Goal: Task Accomplishment & Management: Manage account settings

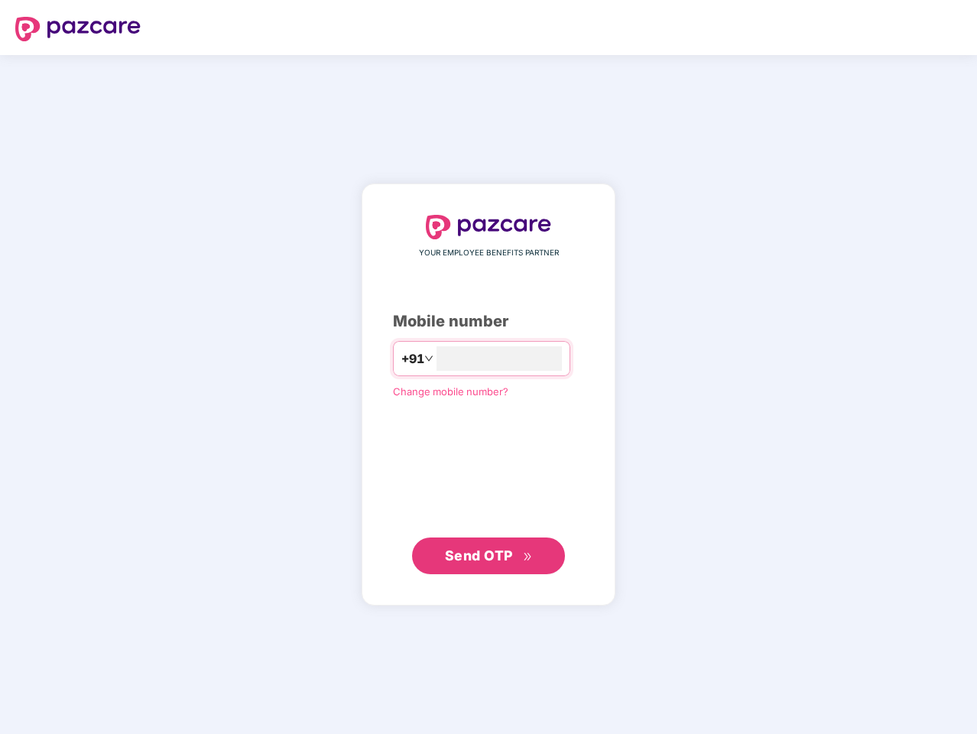
click at [489, 367] on input "number" at bounding box center [499, 358] width 125 height 24
click at [78, 29] on img at bounding box center [77, 29] width 125 height 24
click at [401, 359] on span "+91" at bounding box center [412, 358] width 23 height 19
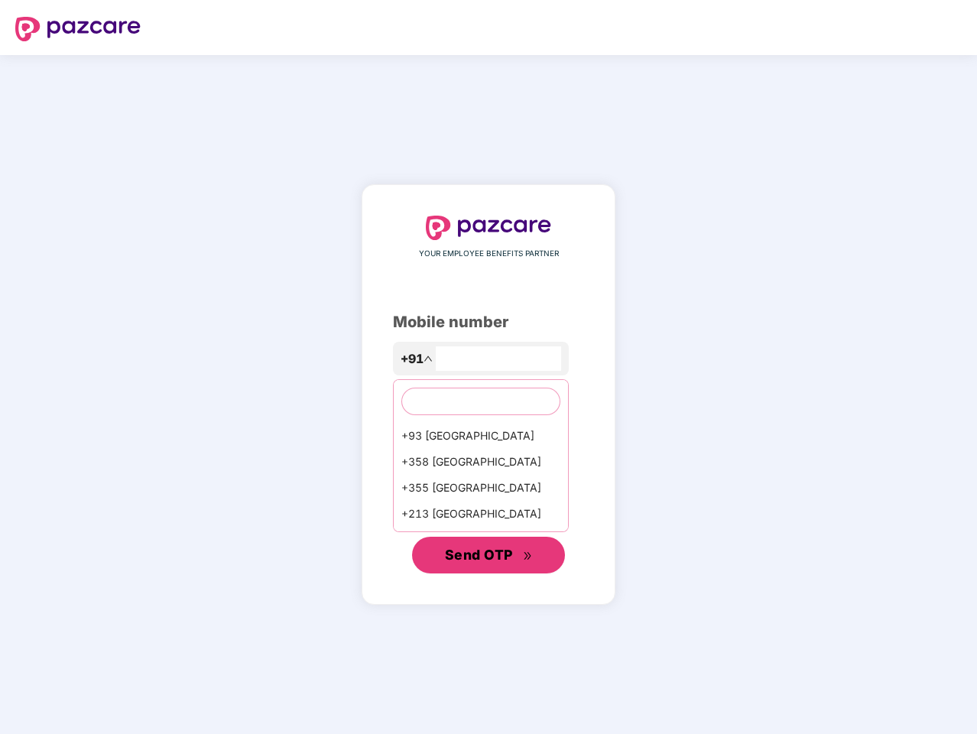
click at [489, 556] on span "Send OTP" at bounding box center [479, 555] width 68 height 16
